Goal: Check status: Check status

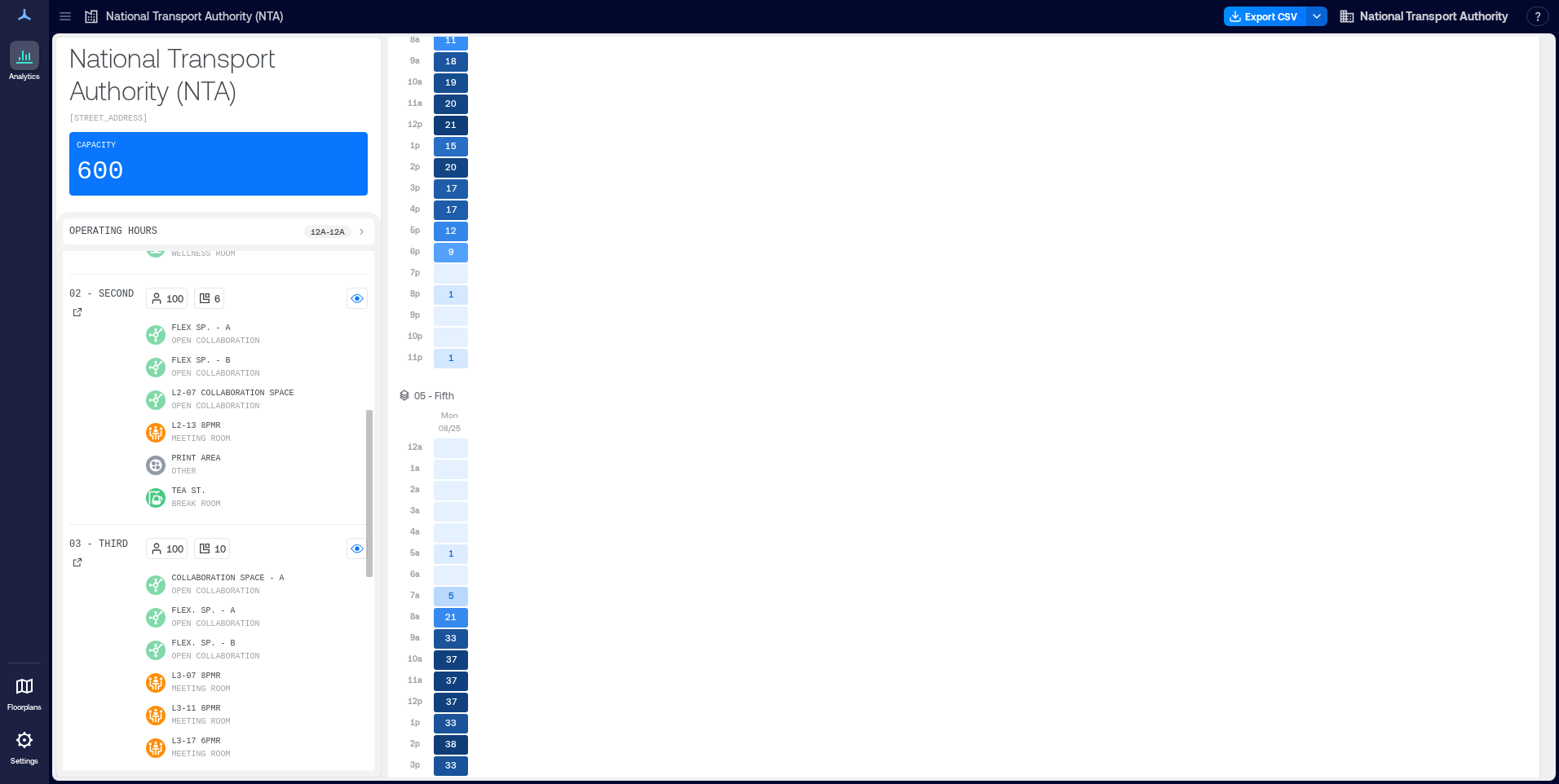
scroll to position [489, 0]
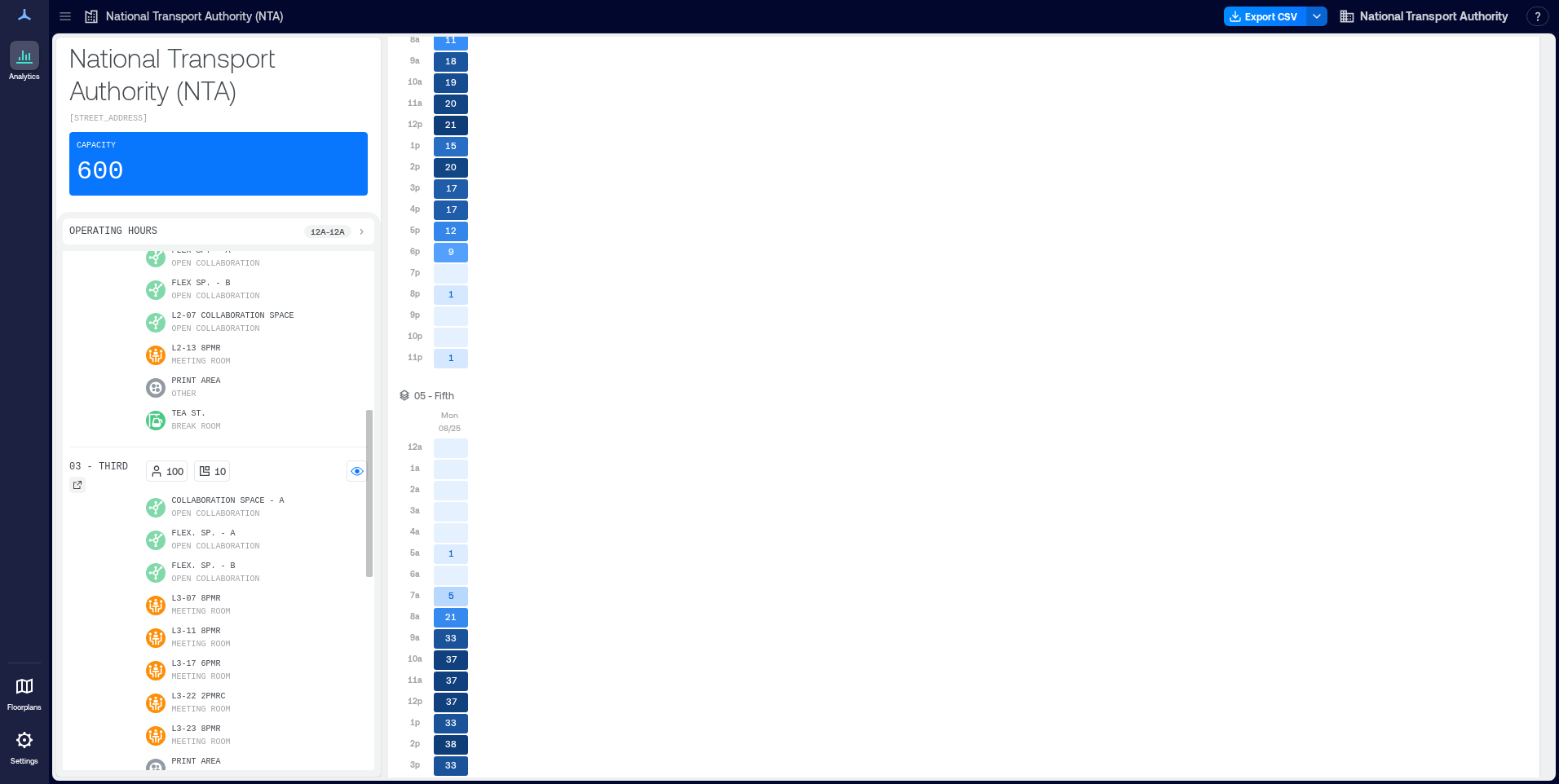
click at [78, 482] on icon at bounding box center [77, 485] width 8 height 8
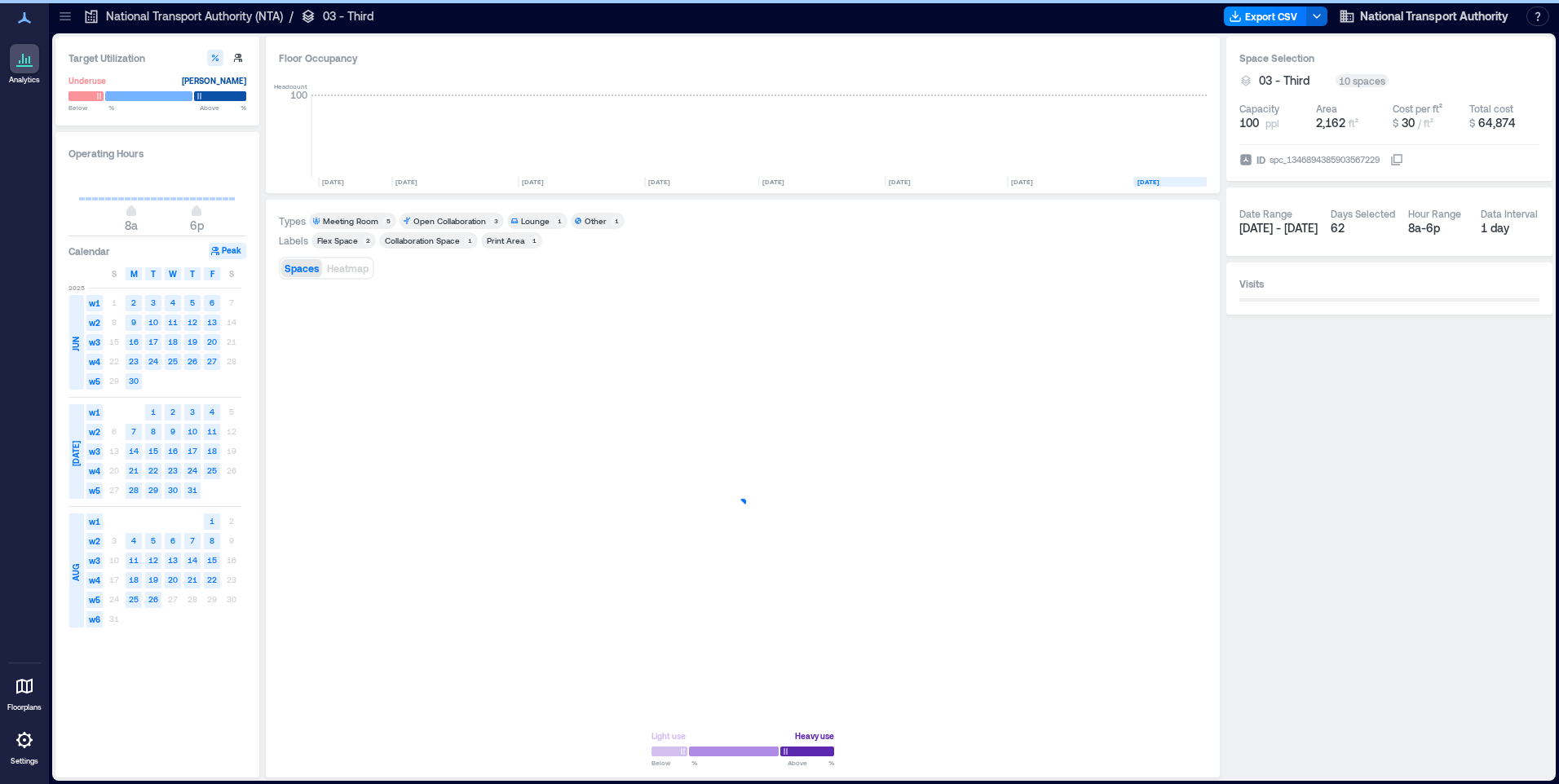
scroll to position [0, 285]
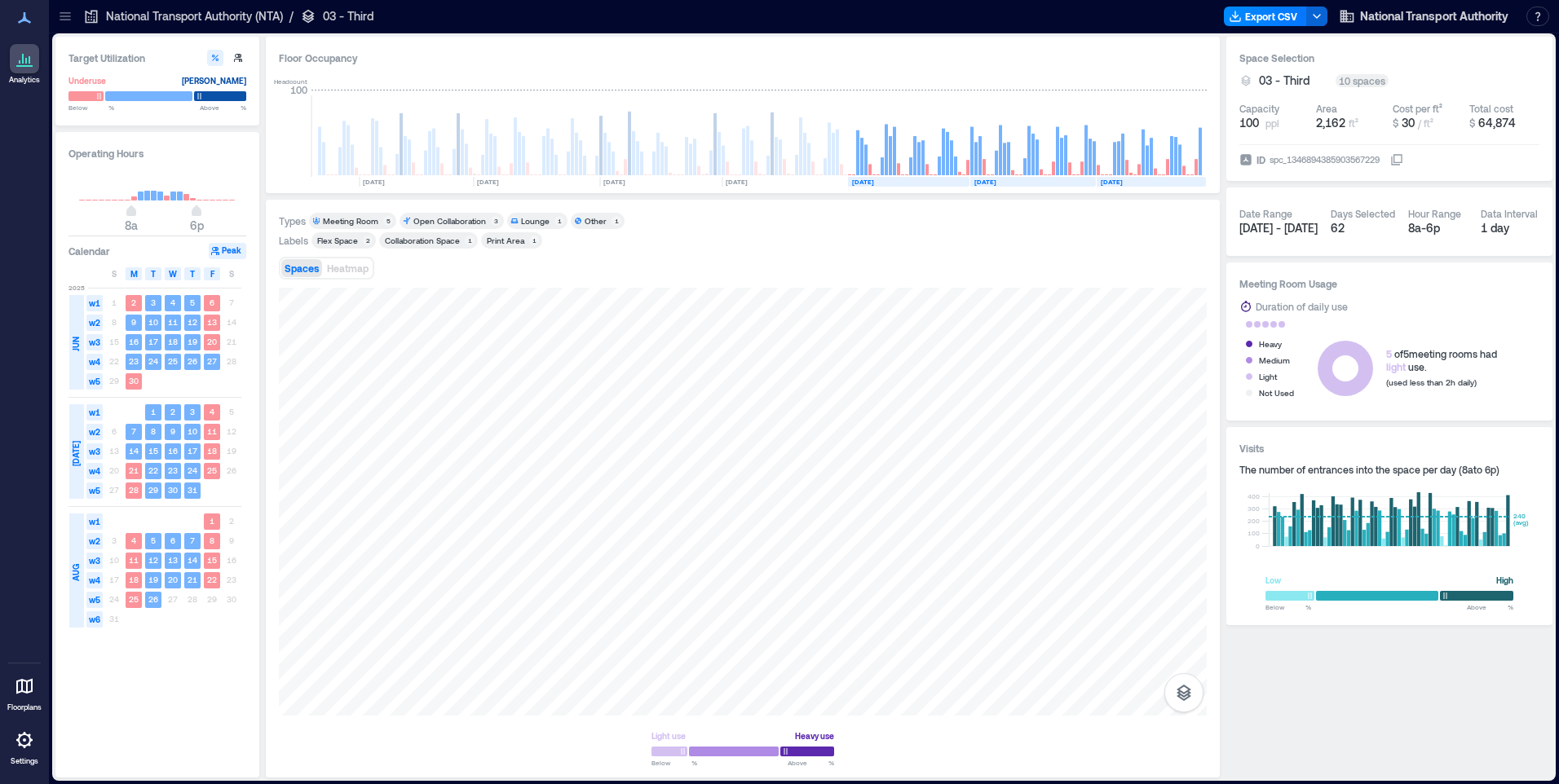
click at [1509, 121] on span "64,874" at bounding box center [1497, 122] width 38 height 14
